Goal: Information Seeking & Learning: Learn about a topic

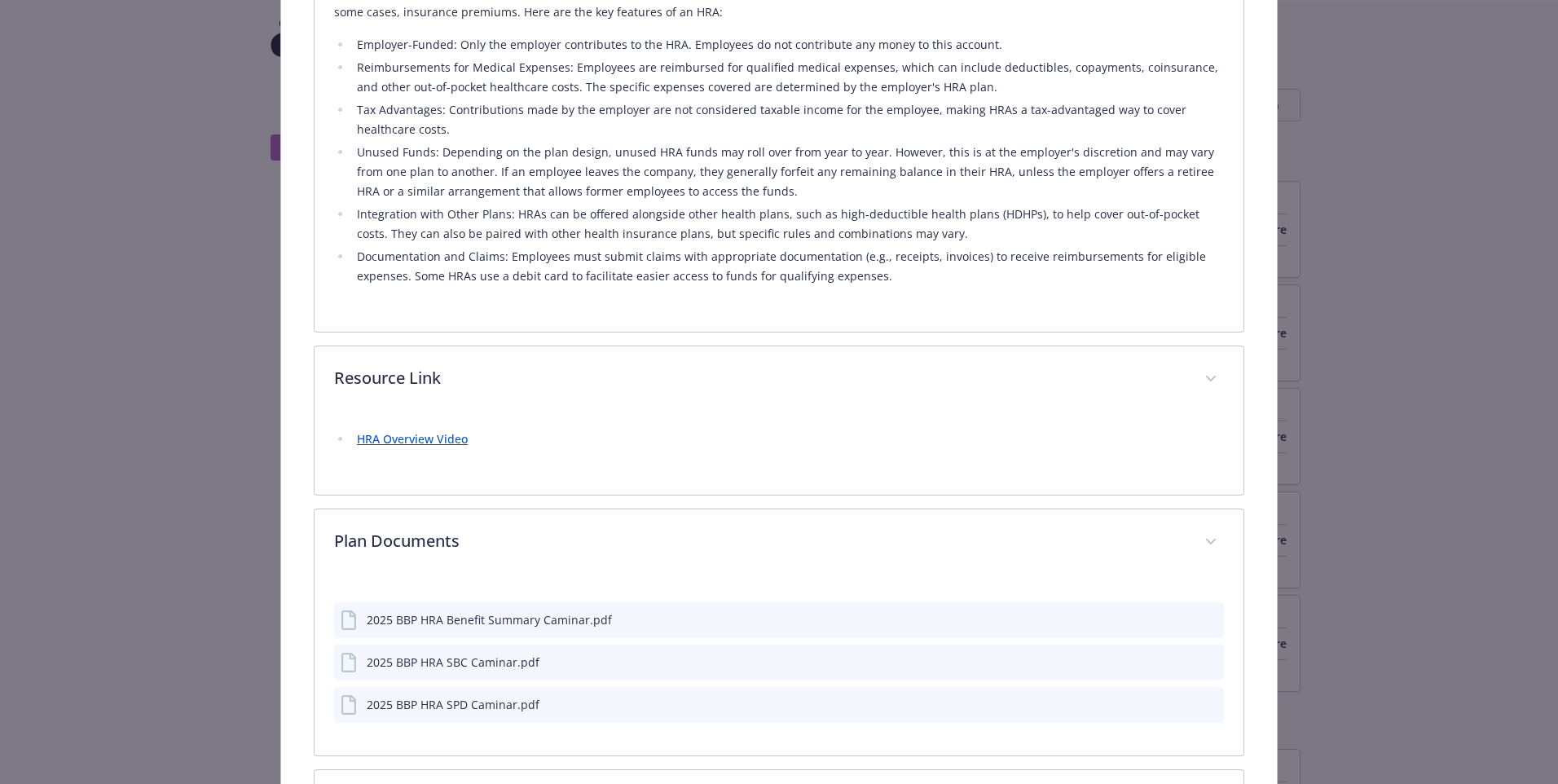
scroll to position [581, 0]
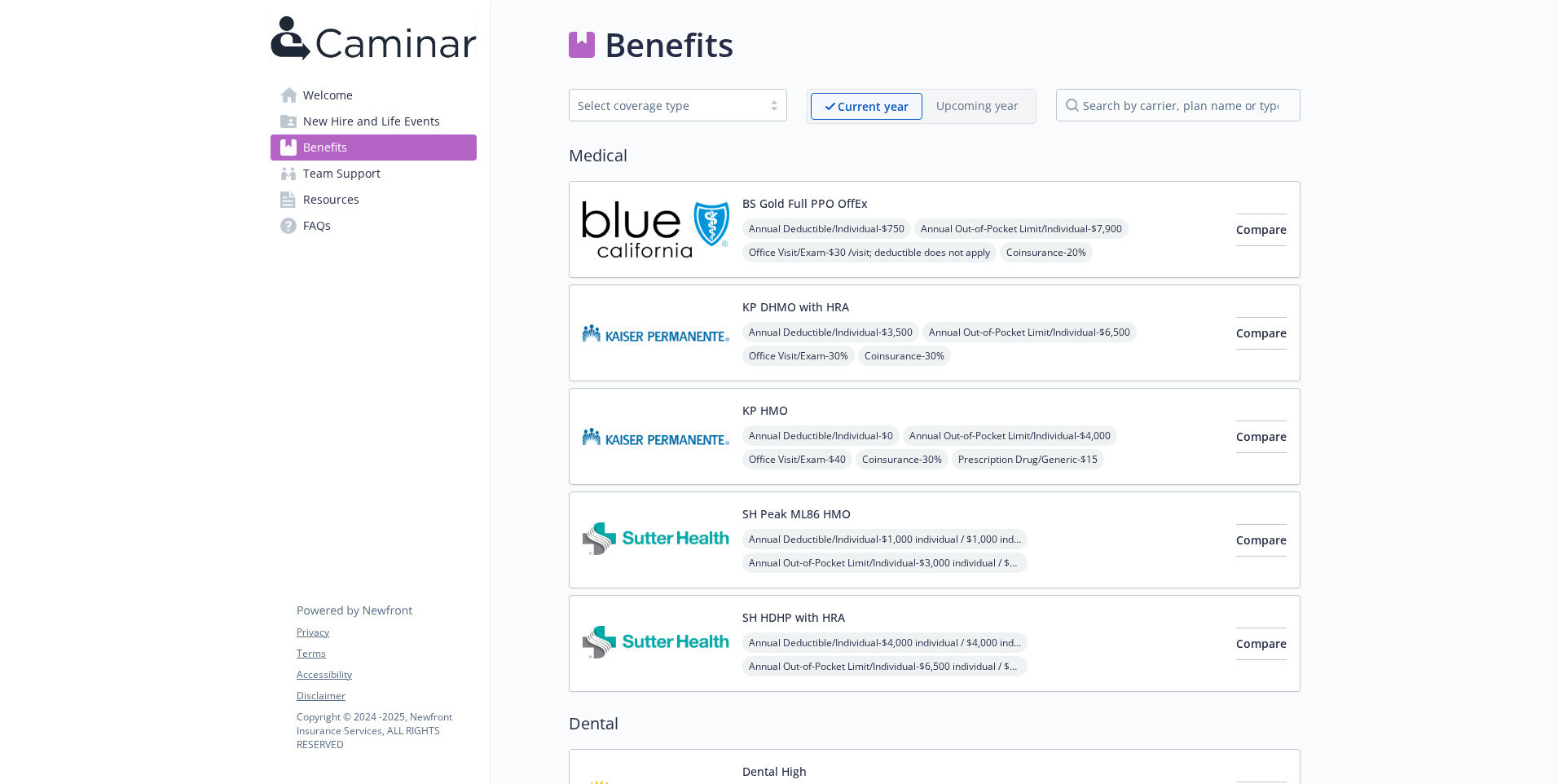
click at [649, 344] on img at bounding box center [656, 333] width 147 height 70
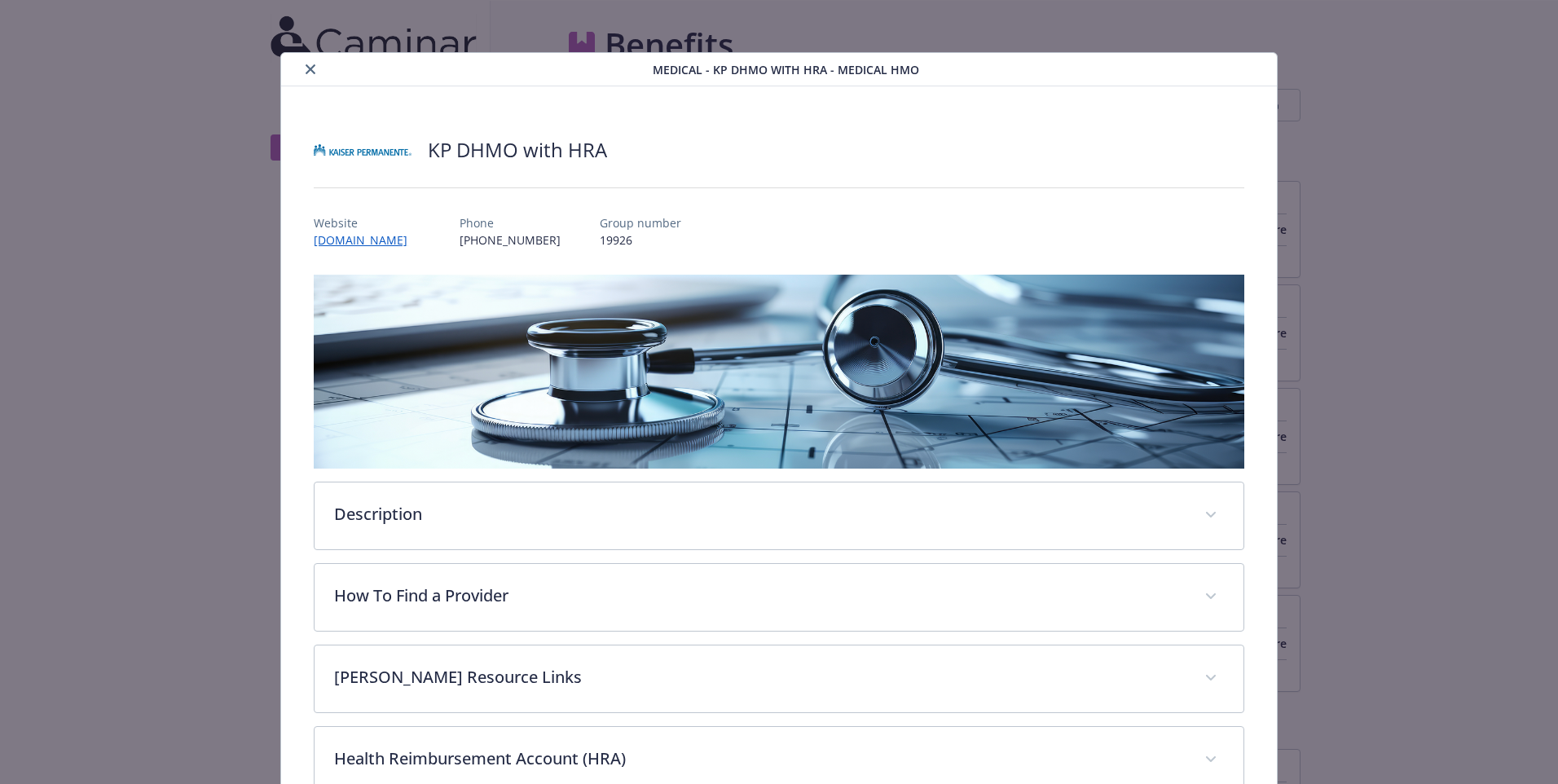
scroll to position [49, 0]
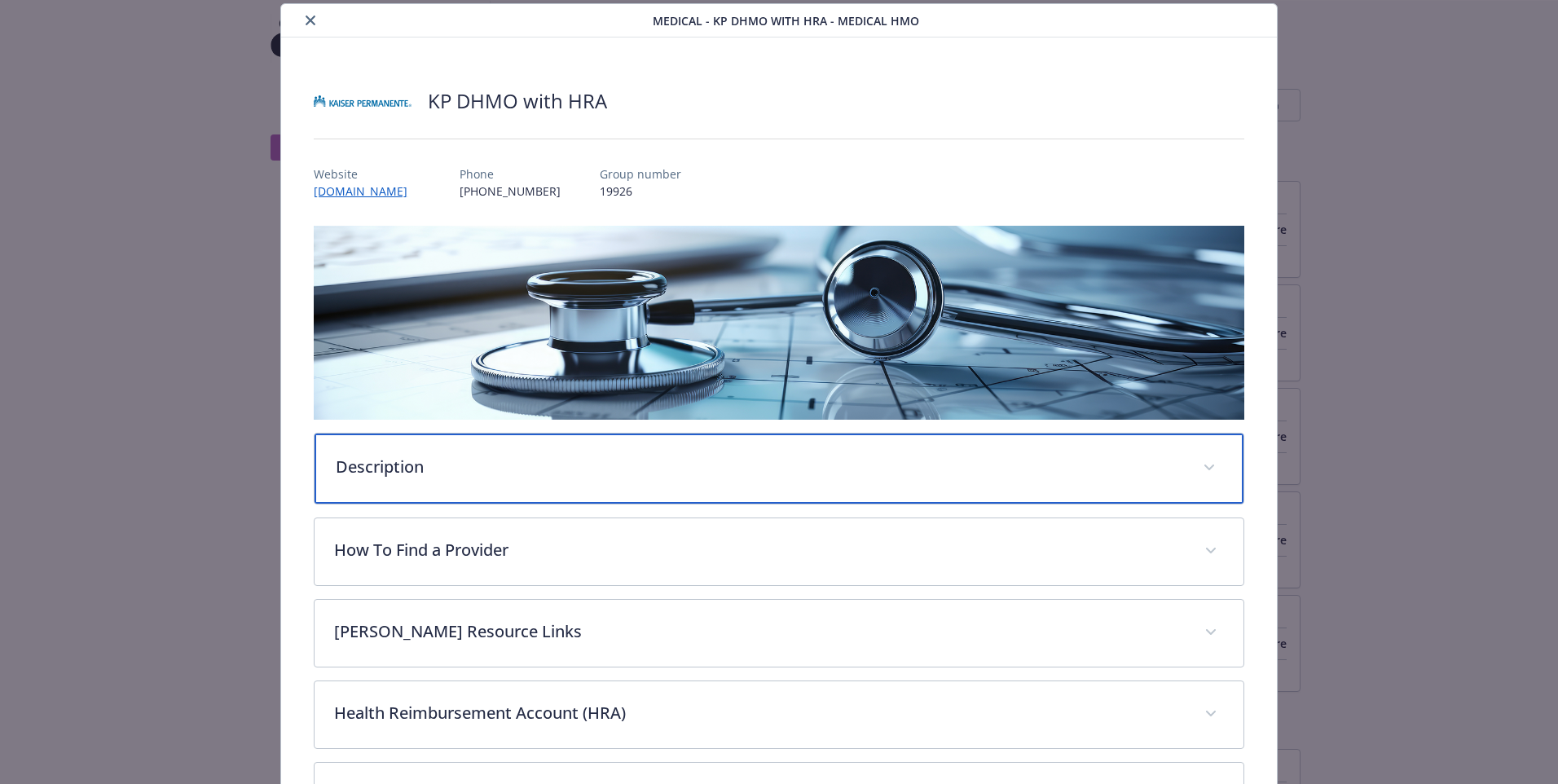
click at [508, 481] on div "Description" at bounding box center [779, 468] width 929 height 71
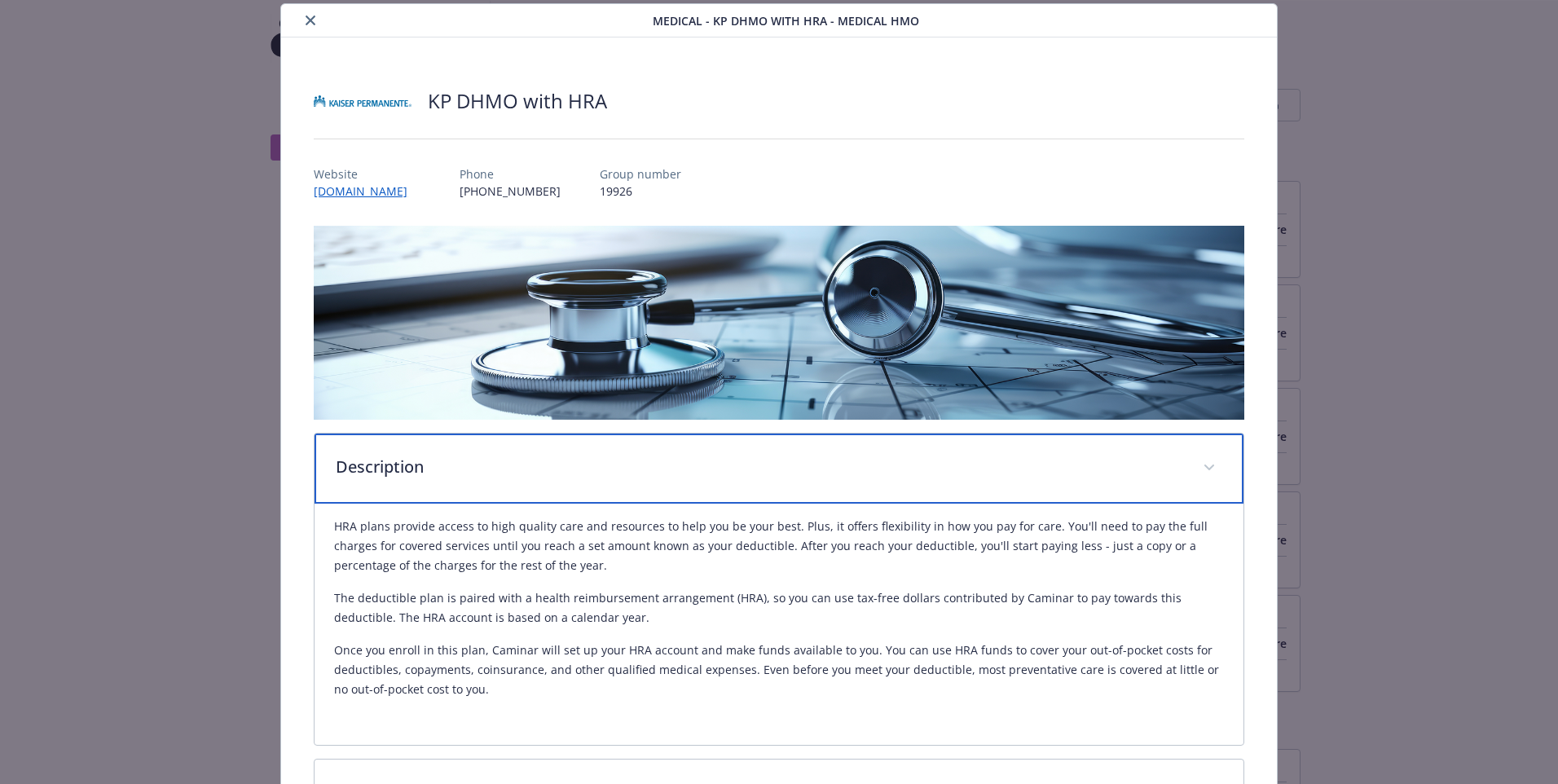
scroll to position [467, 0]
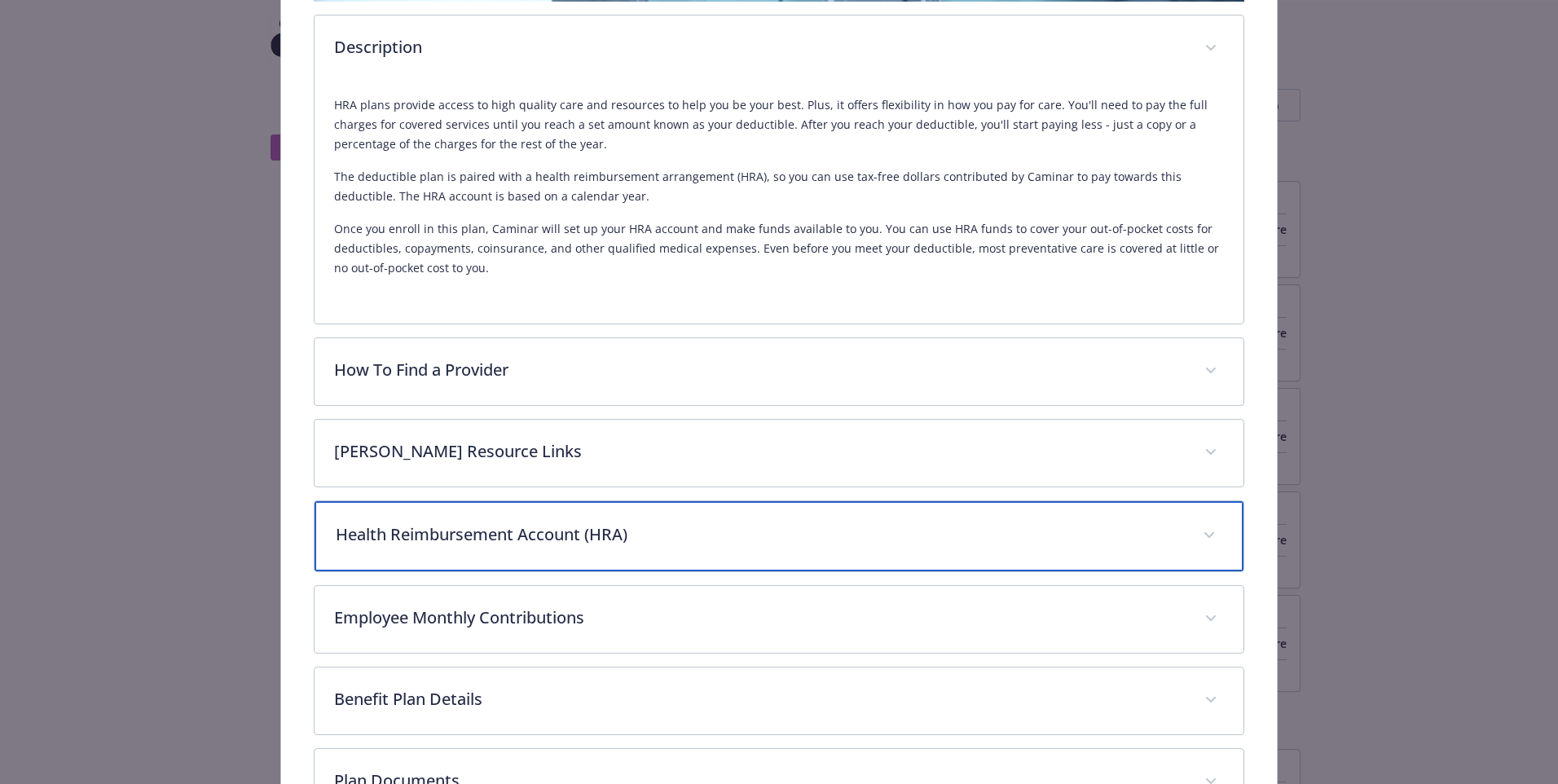
click at [518, 541] on p "Health Reimbursement Account (HRA)" at bounding box center [759, 534] width 847 height 25
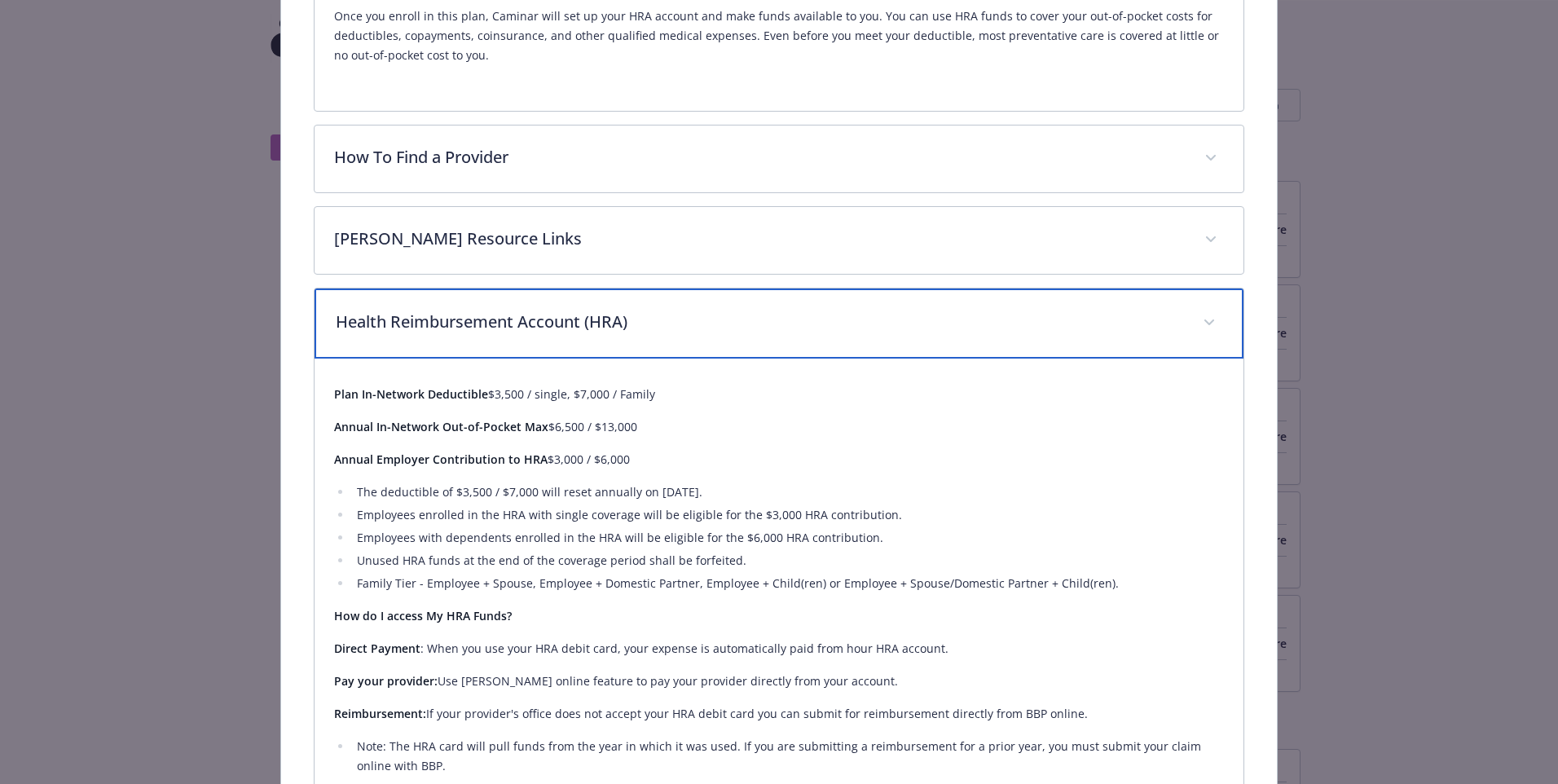
scroll to position [681, 0]
